Goal: Navigation & Orientation: Find specific page/section

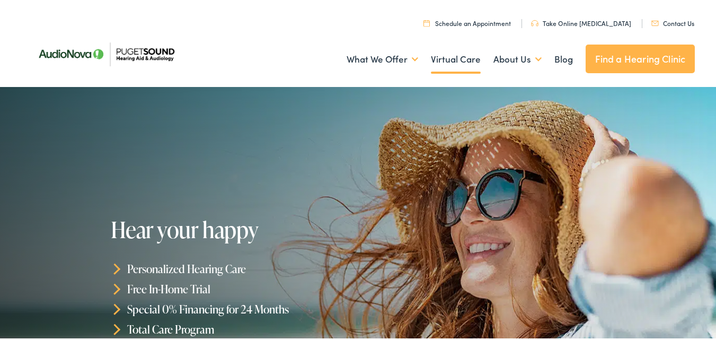
click at [443, 66] on link "Virtual Care" at bounding box center [456, 57] width 50 height 39
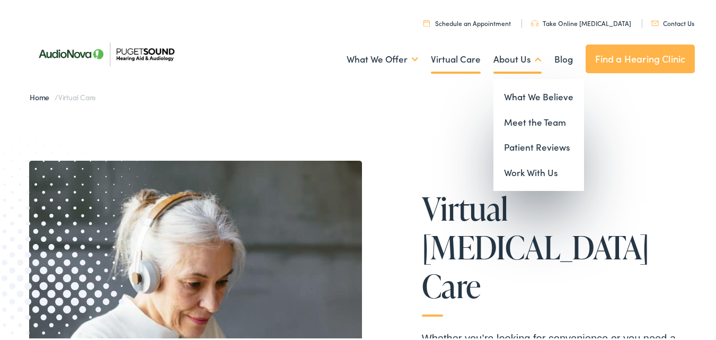
click at [505, 63] on link "About Us" at bounding box center [517, 57] width 48 height 39
click at [510, 119] on link "Meet the Team" at bounding box center [538, 120] width 91 height 25
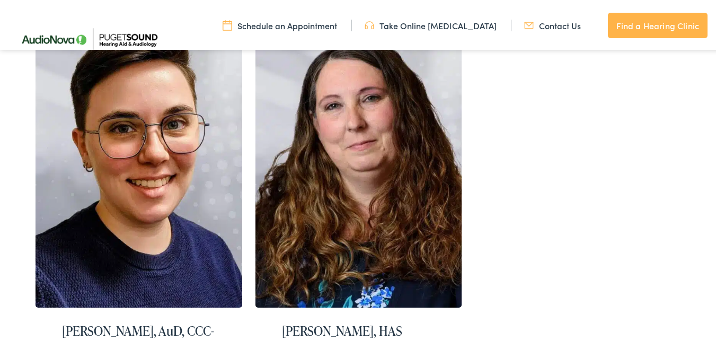
scroll to position [1928, 0]
click at [68, 234] on img at bounding box center [138, 159] width 207 height 289
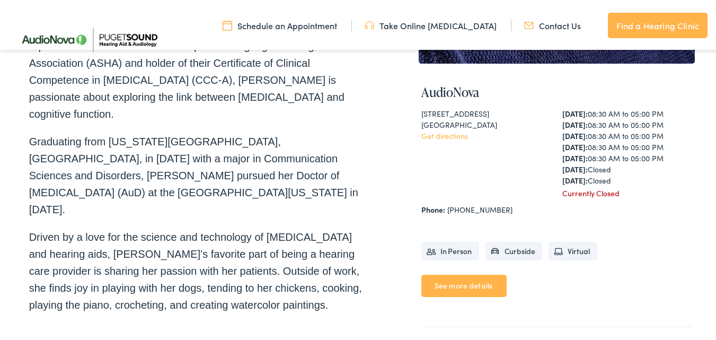
scroll to position [446, 0]
